Goal: Find specific page/section: Find specific page/section

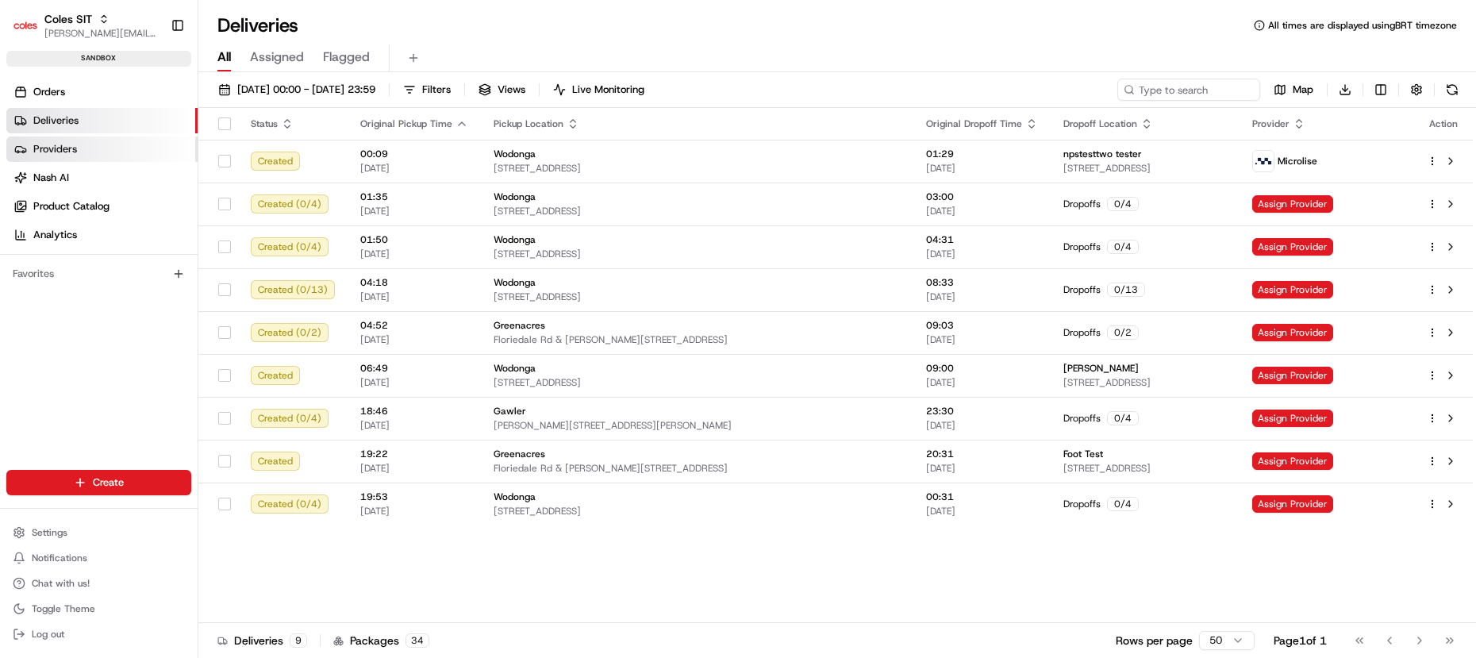
click at [122, 145] on link "Providers" at bounding box center [101, 148] width 191 height 25
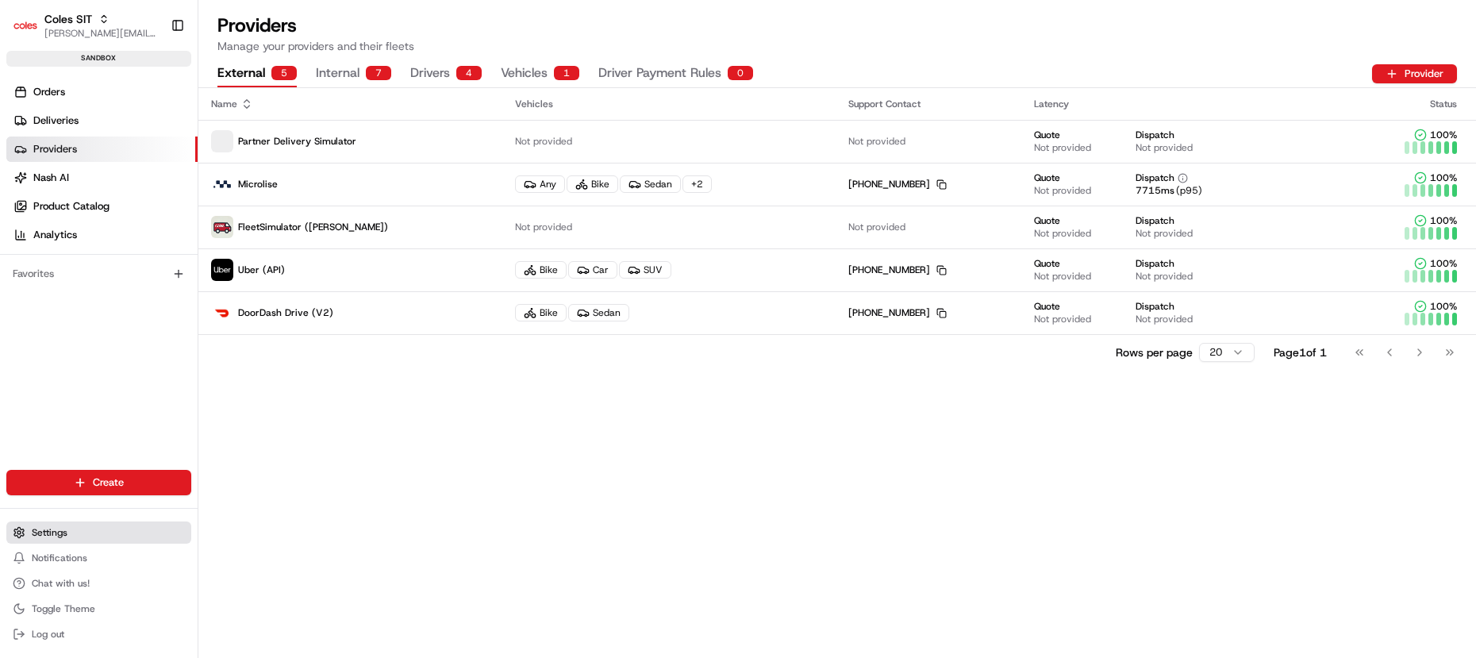
click at [125, 532] on button "Settings" at bounding box center [98, 532] width 185 height 22
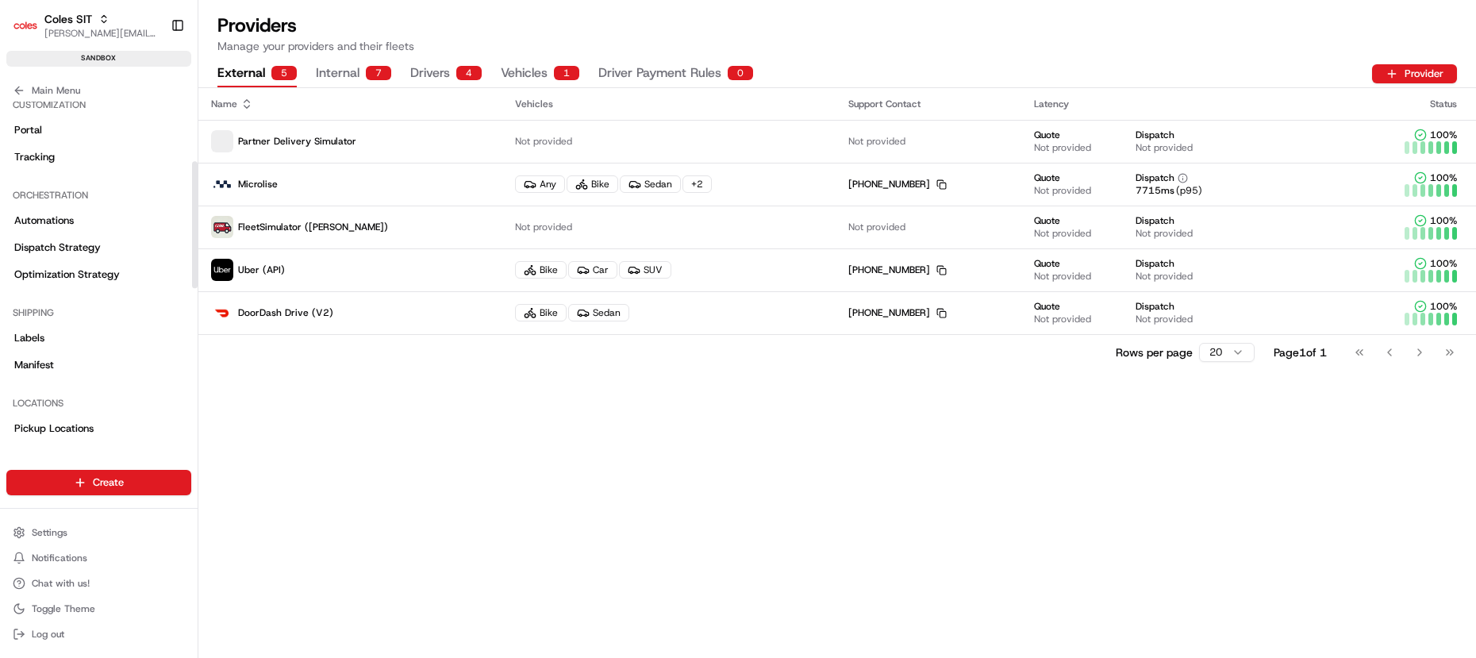
scroll to position [318, 0]
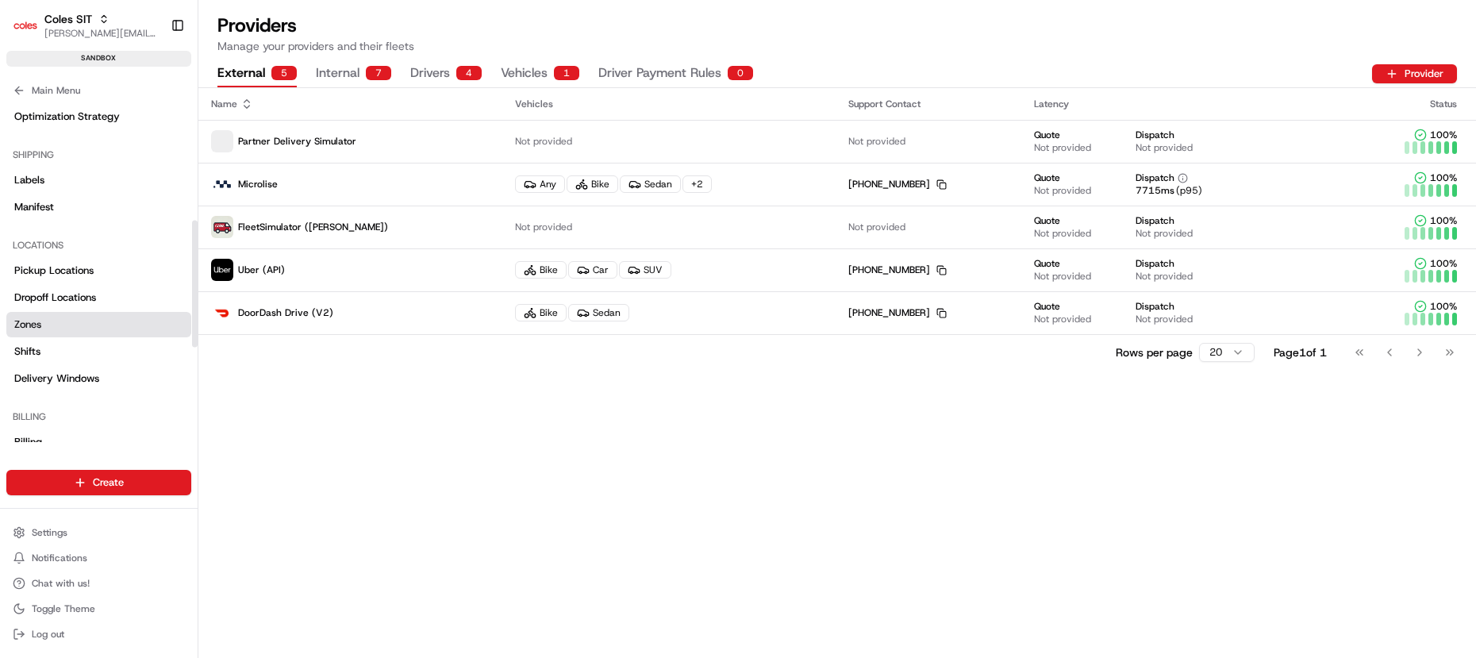
click at [62, 321] on link "Zones" at bounding box center [98, 324] width 185 height 25
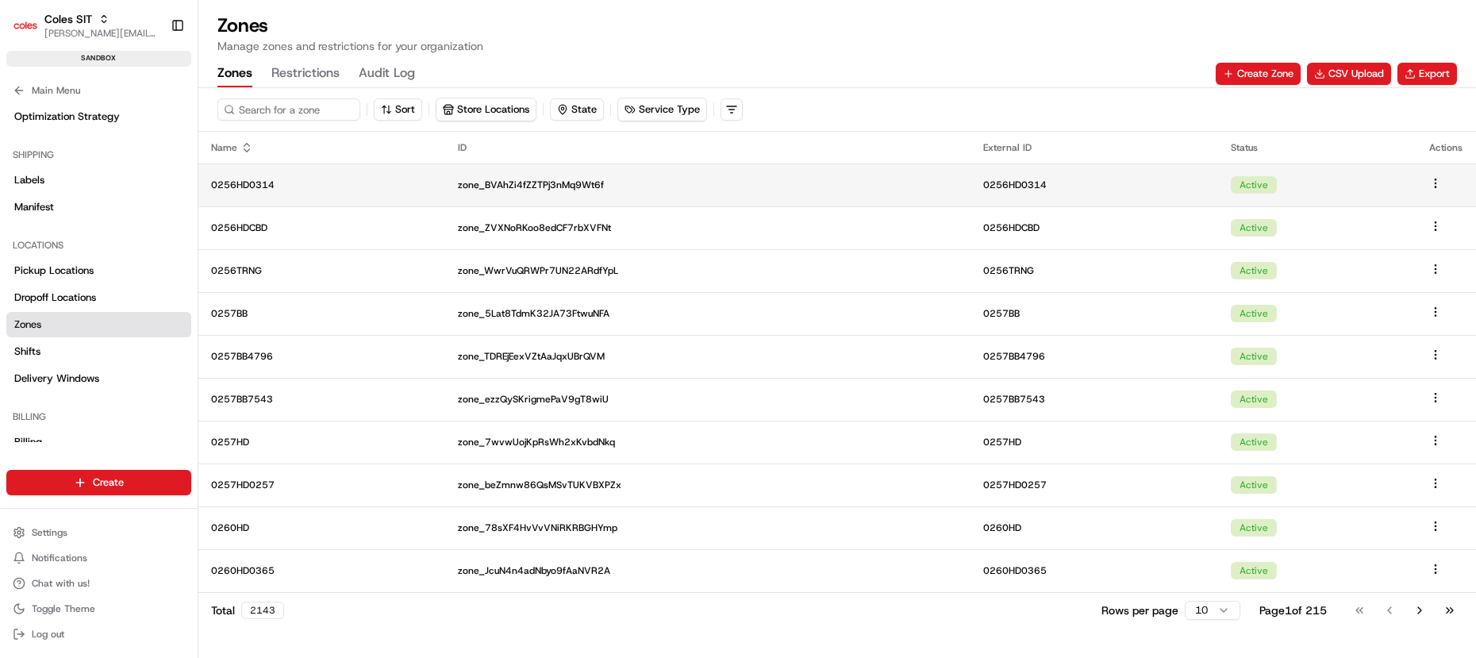
click at [331, 194] on td "0256HD0314" at bounding box center [321, 184] width 247 height 43
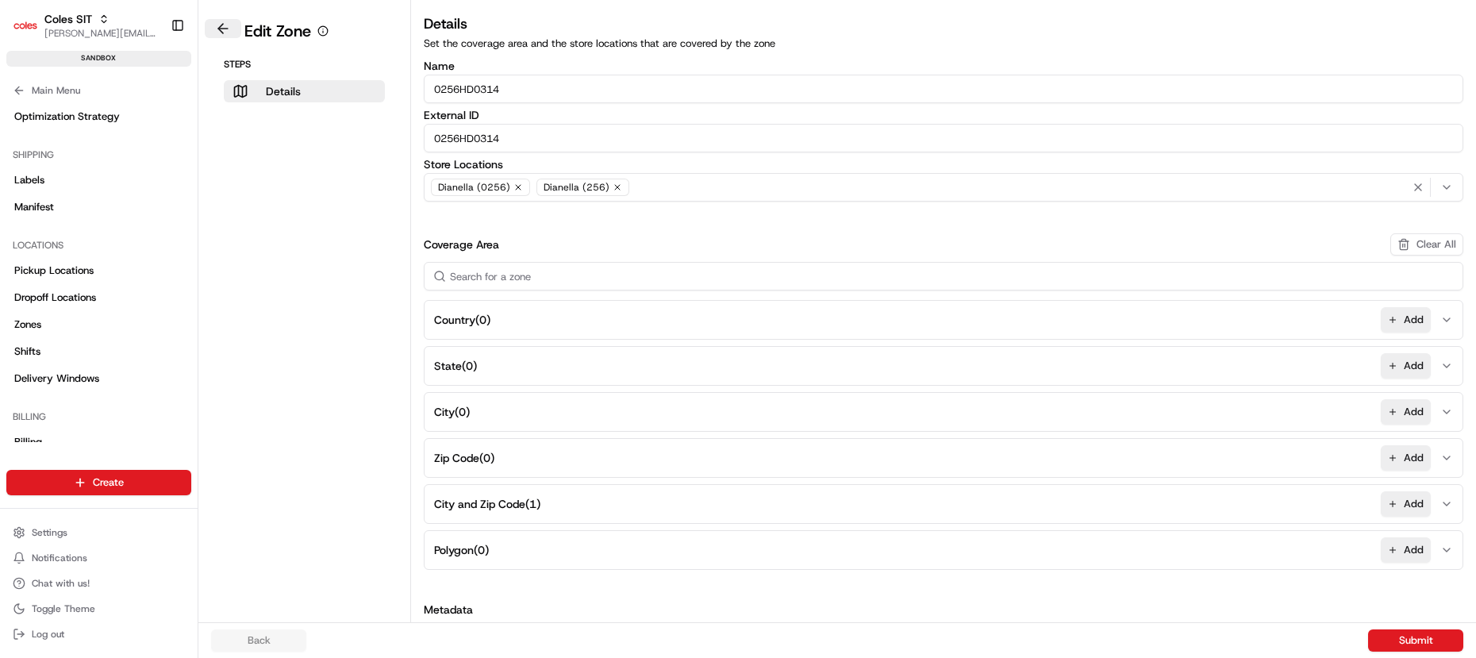
click at [225, 24] on button at bounding box center [223, 28] width 37 height 19
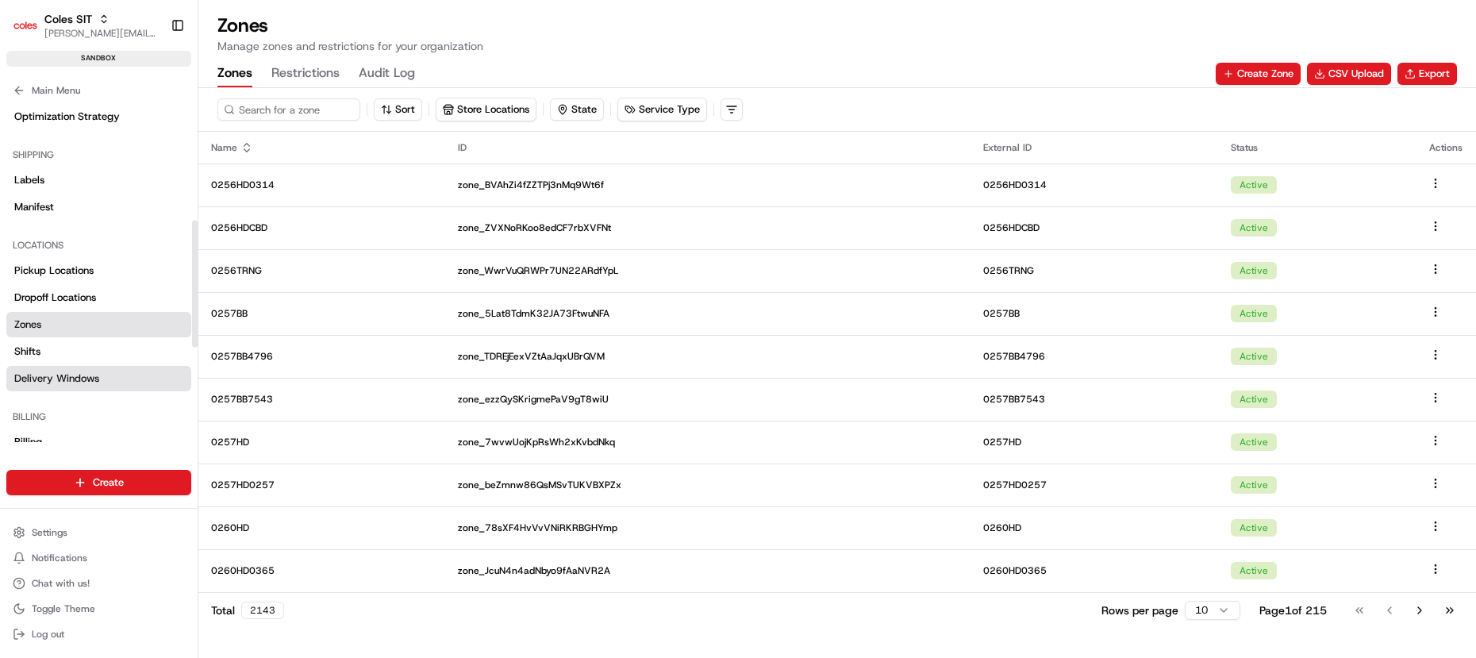
click at [87, 367] on link "Delivery Windows" at bounding box center [98, 378] width 185 height 25
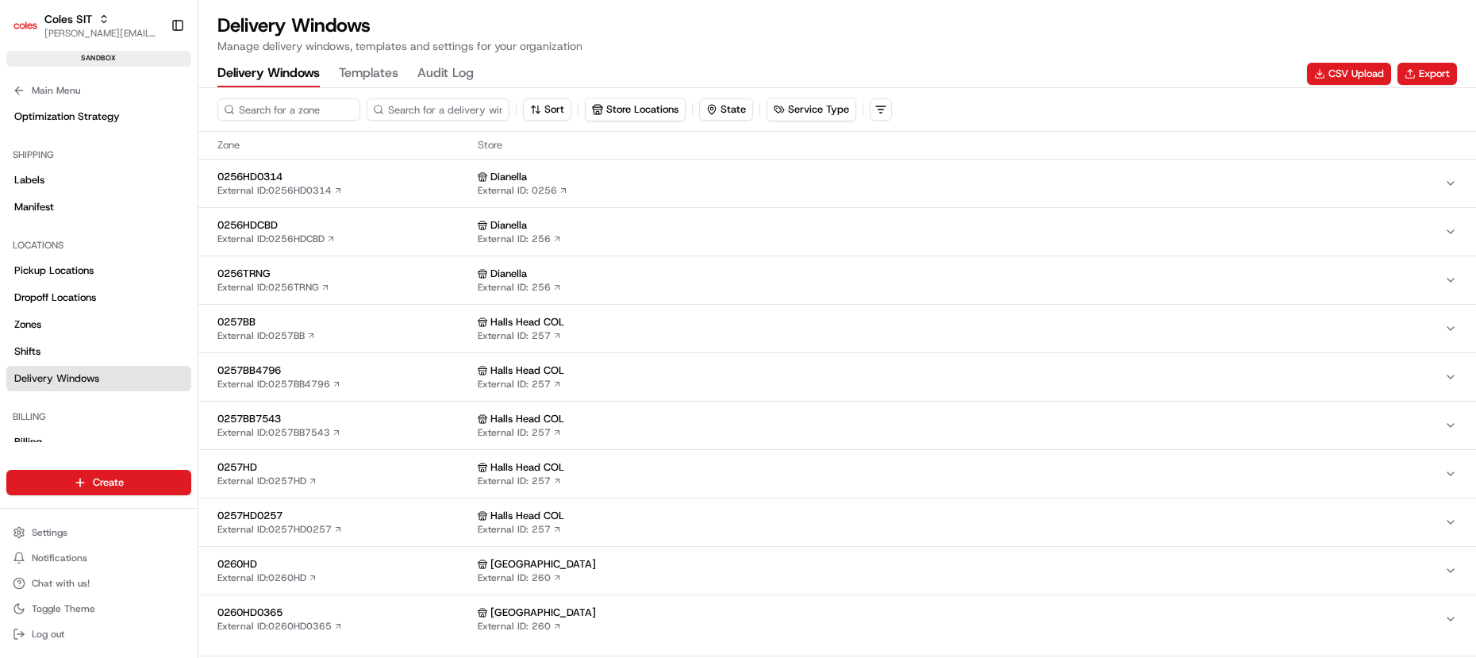
scroll to position [9, 0]
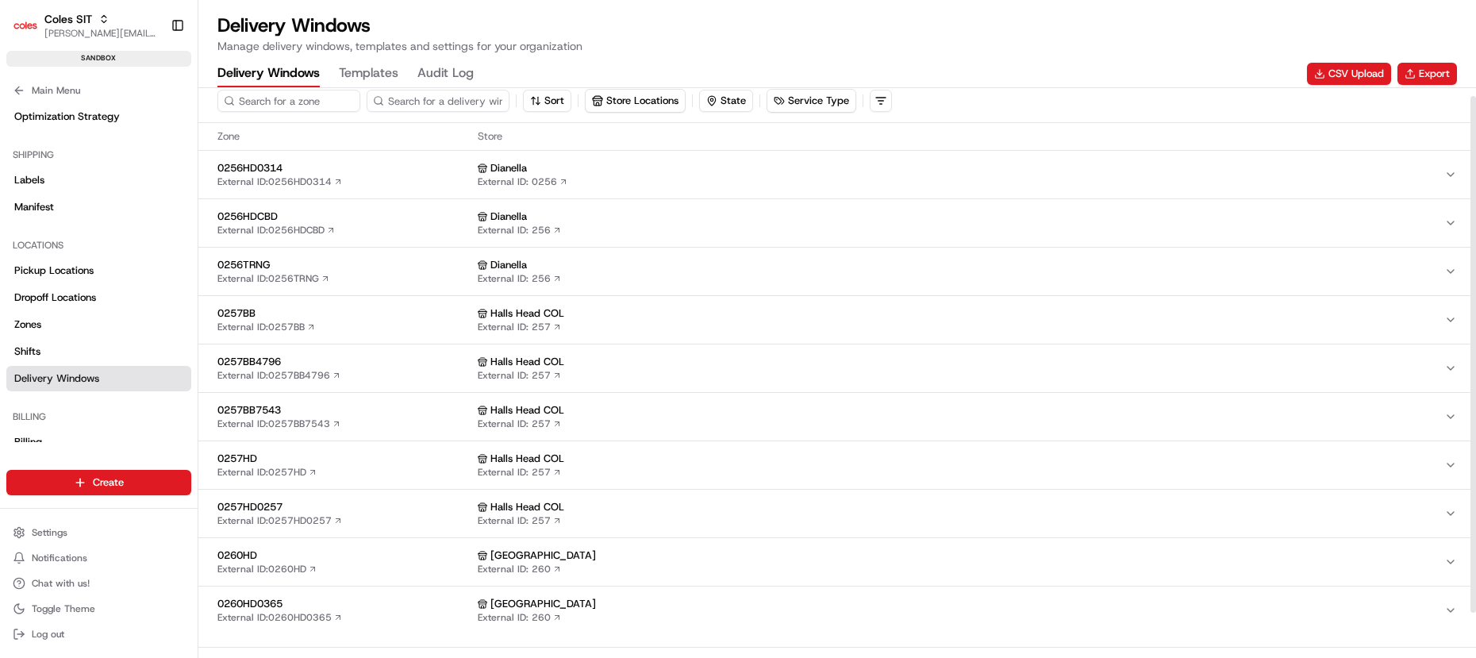
click at [273, 221] on span "0256HDCBD" at bounding box center [344, 216] width 254 height 14
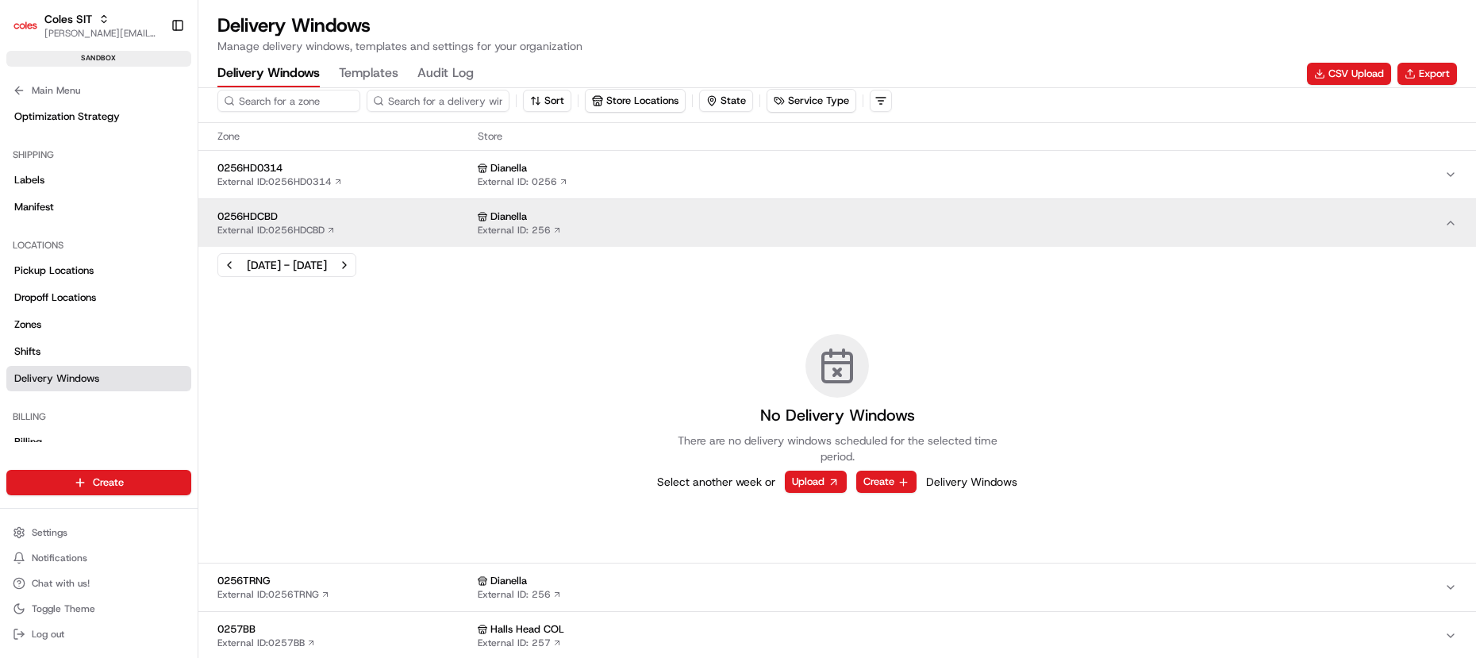
click at [409, 224] on div "0256HDCBD External ID: 0256HDCBD" at bounding box center [344, 222] width 254 height 27
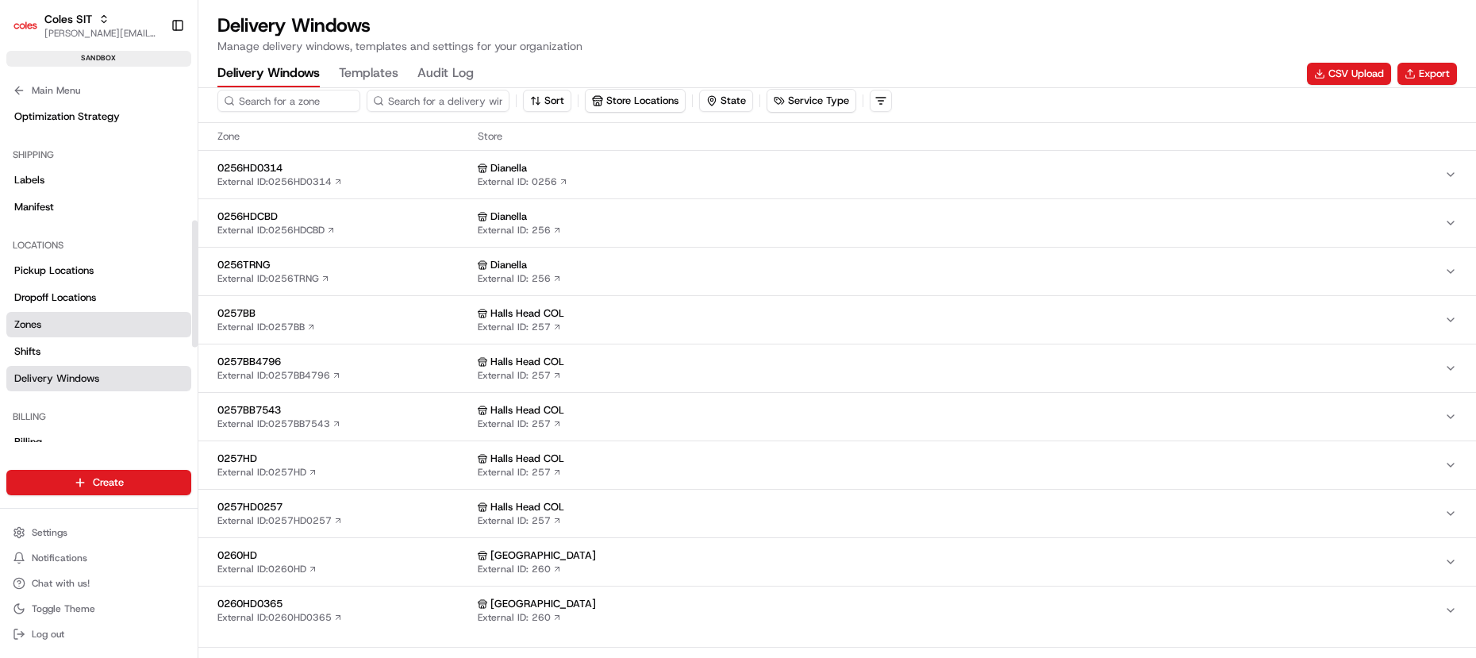
click at [13, 329] on link "Zones" at bounding box center [98, 324] width 185 height 25
